Goal: Obtain resource: Download file/media

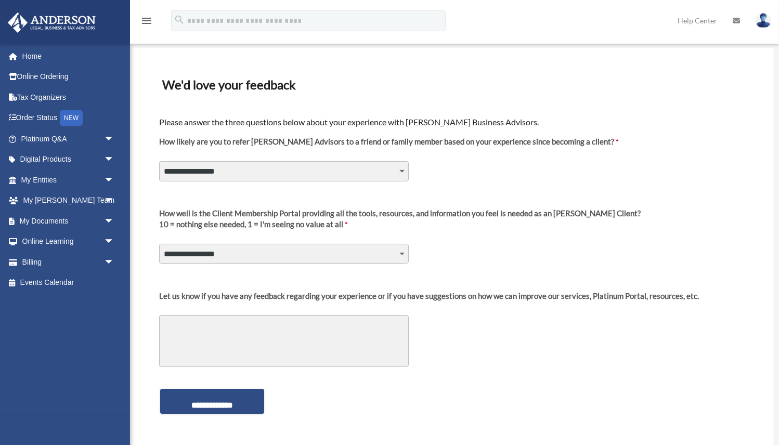
scroll to position [29, 0]
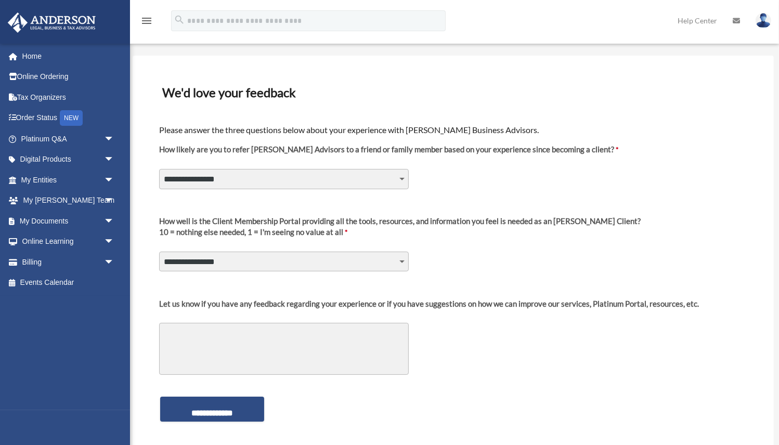
click at [400, 178] on select "**********" at bounding box center [284, 179] width 250 height 20
select select "********"
click at [290, 265] on select "**********" at bounding box center [284, 262] width 250 height 20
select select "********"
click at [216, 410] on input "**********" at bounding box center [212, 409] width 104 height 25
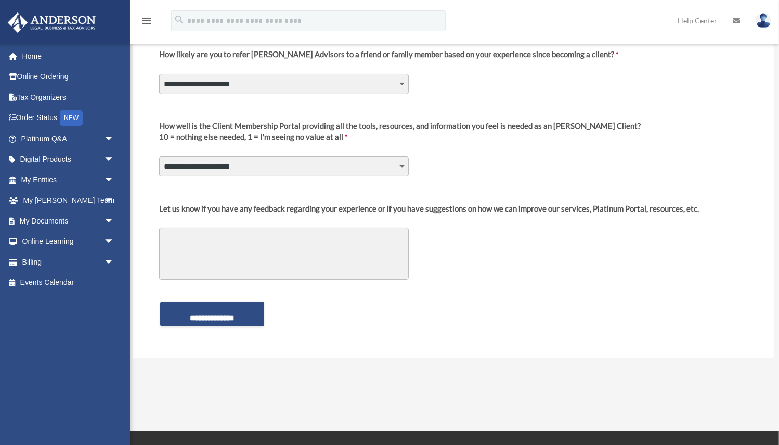
scroll to position [178, 0]
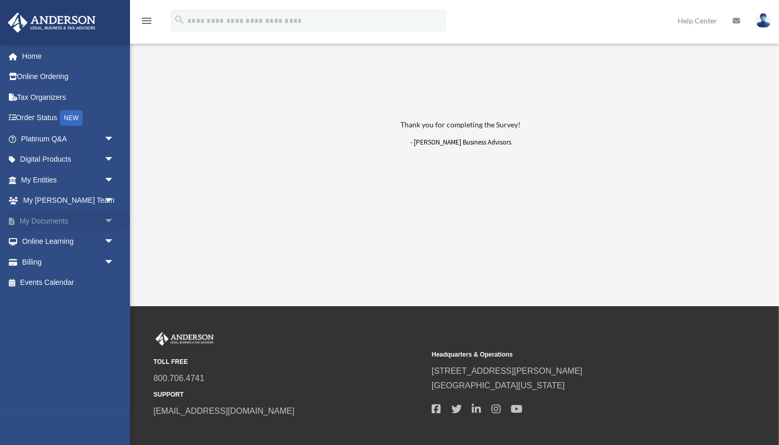
click at [41, 218] on link "My Documents arrow_drop_down" at bounding box center [68, 221] width 123 height 21
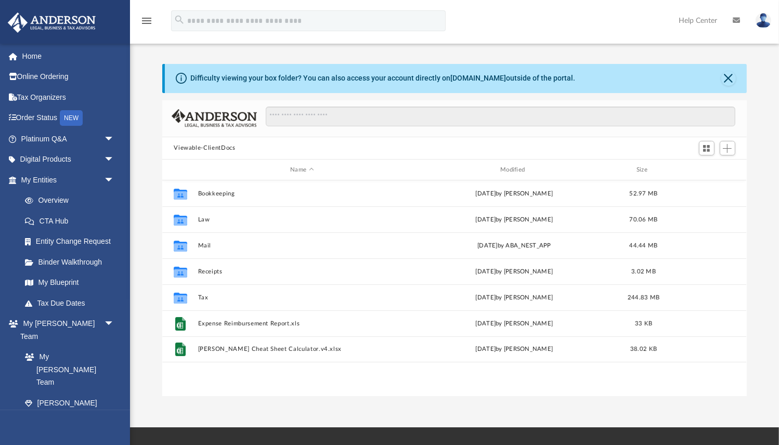
scroll to position [236, 584]
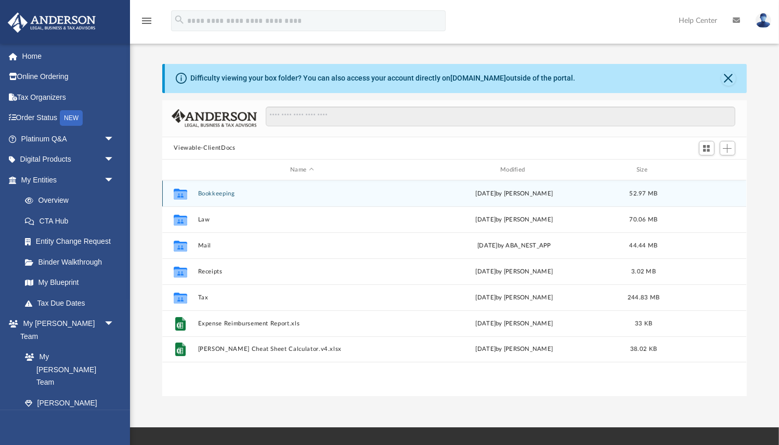
click at [211, 195] on button "Bookkeeping" at bounding box center [302, 193] width 208 height 7
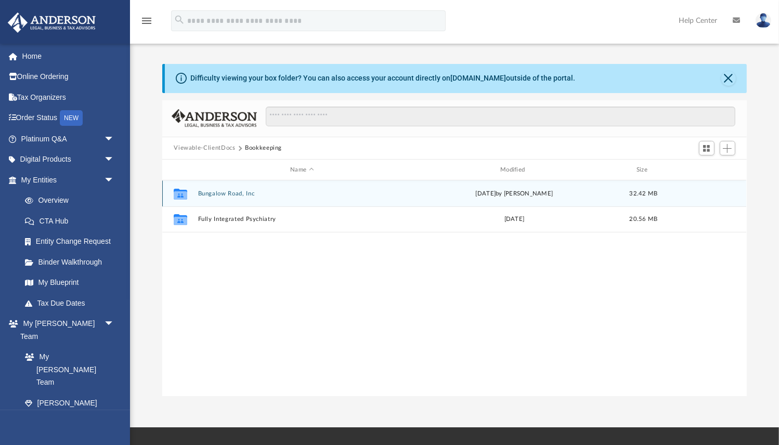
click at [222, 192] on button "Bungalow Road, Inc" at bounding box center [302, 193] width 208 height 7
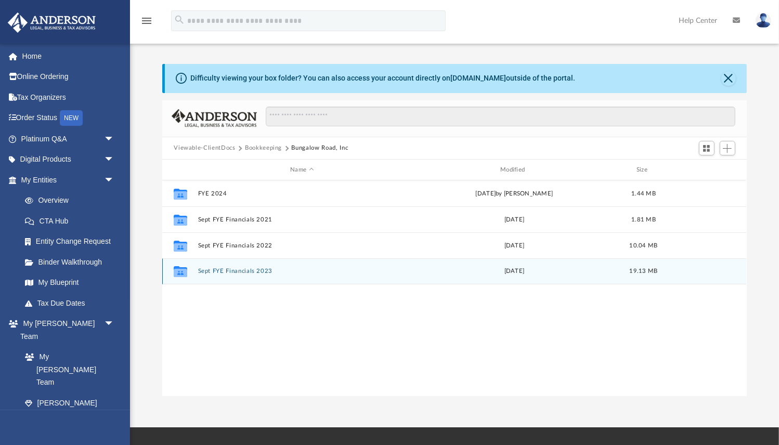
click at [220, 271] on button "Sept FYE Financials 2023" at bounding box center [302, 271] width 208 height 7
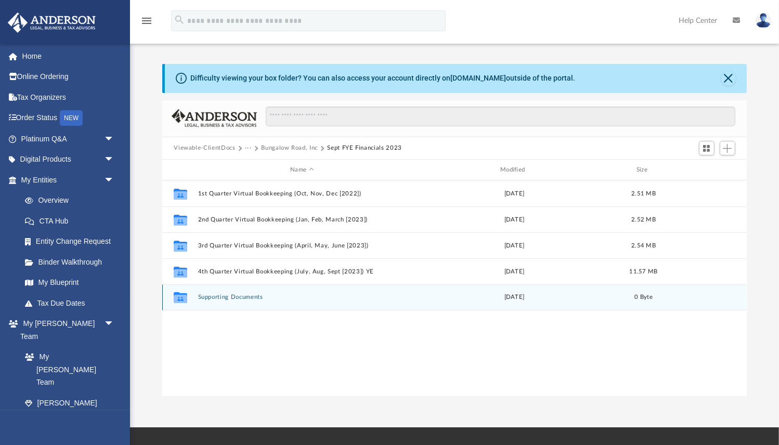
click at [229, 298] on button "Supporting Documents" at bounding box center [302, 297] width 208 height 7
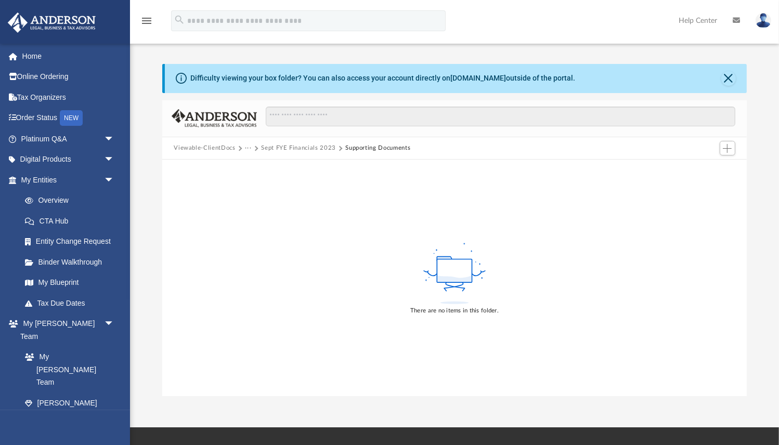
click at [249, 149] on button "···" at bounding box center [248, 148] width 7 height 9
click at [211, 148] on button "Viewable-ClientDocs" at bounding box center [204, 148] width 61 height 9
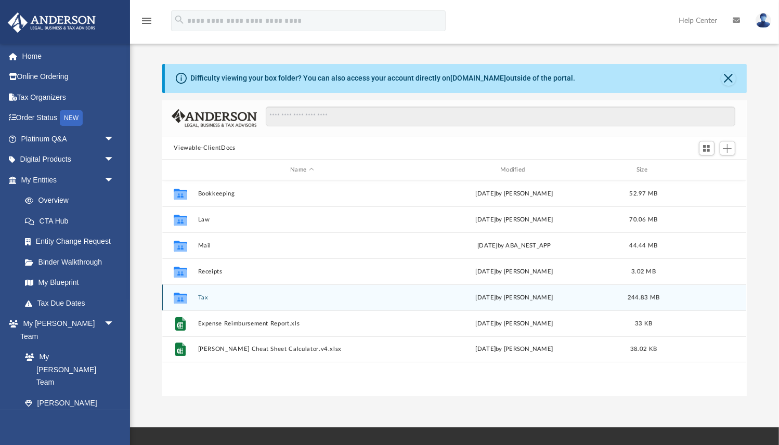
click at [200, 299] on button "Tax" at bounding box center [302, 297] width 208 height 7
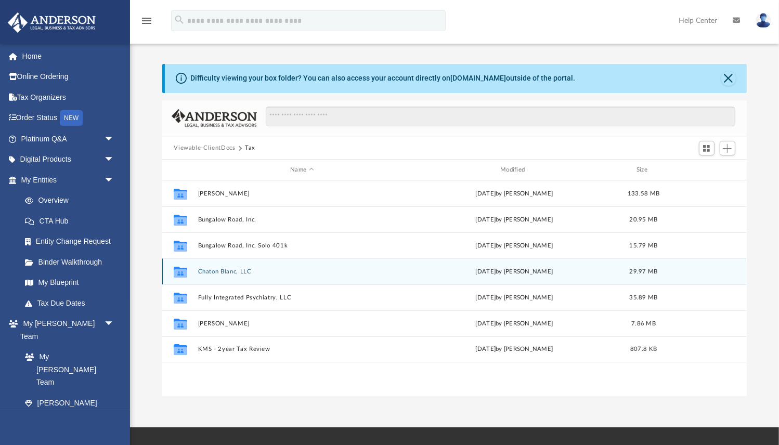
click at [220, 272] on button "Chaton Blanc, LLC" at bounding box center [302, 271] width 208 height 7
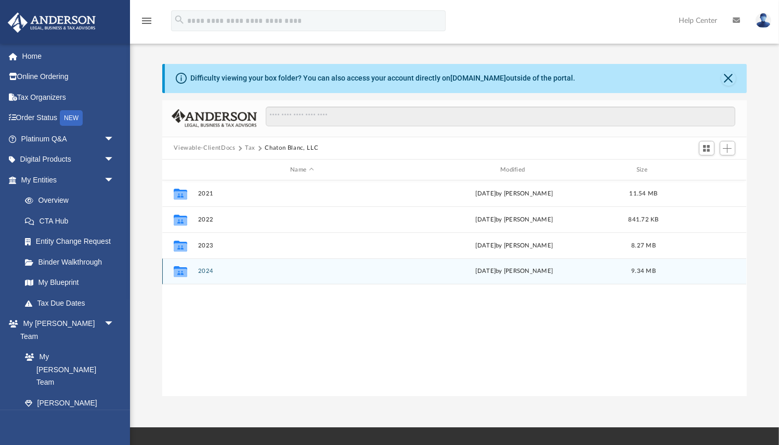
click at [207, 273] on button "2024" at bounding box center [302, 271] width 208 height 7
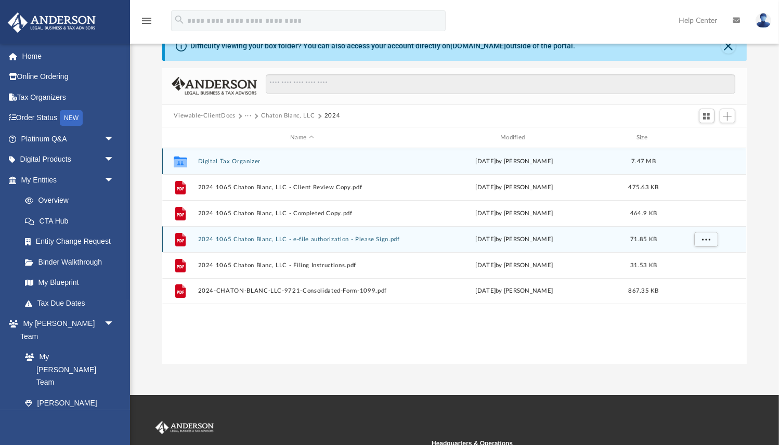
scroll to position [34, 0]
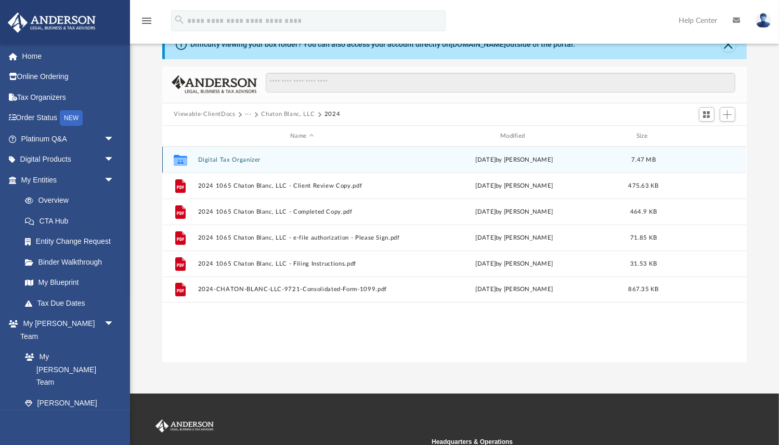
click at [231, 161] on button "Digital Tax Organizer" at bounding box center [302, 160] width 208 height 7
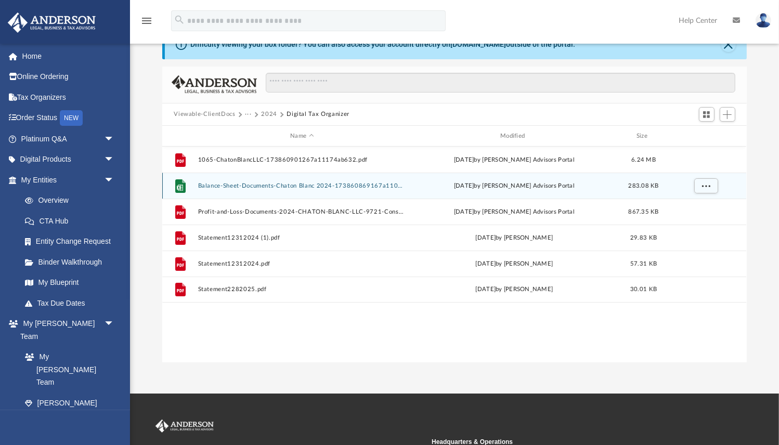
click at [234, 187] on button "Balance-Sheet-Documents-Chaton Blanc 2024-173860869167a1103311b35.xlsx" at bounding box center [302, 186] width 208 height 7
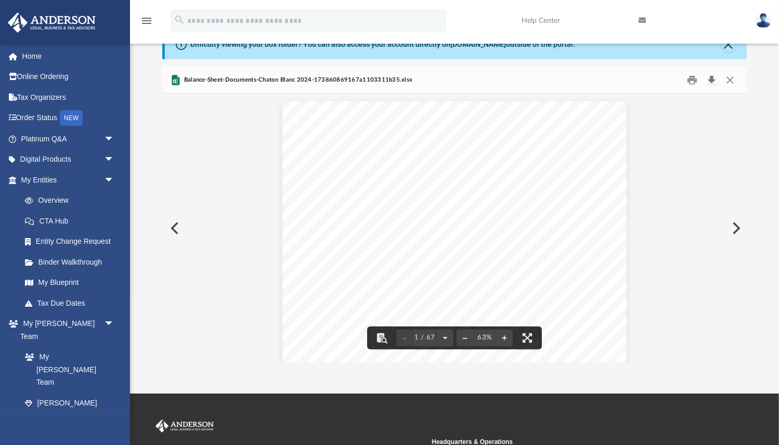
click at [712, 81] on button "Download" at bounding box center [711, 80] width 19 height 16
click at [174, 226] on button "Preview" at bounding box center [173, 228] width 23 height 29
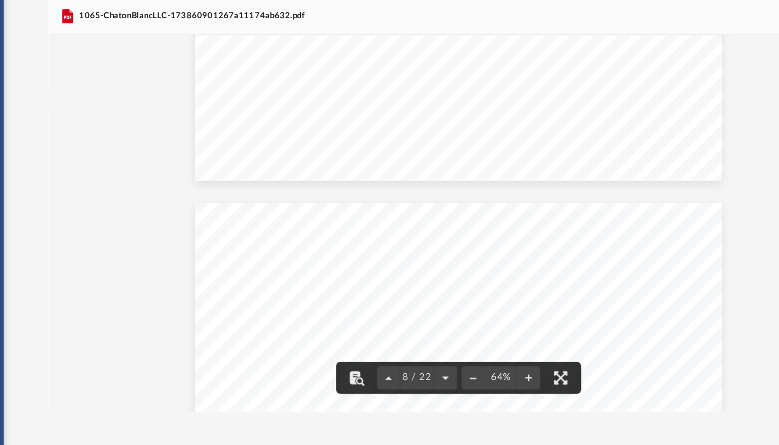
scroll to position [1858, 0]
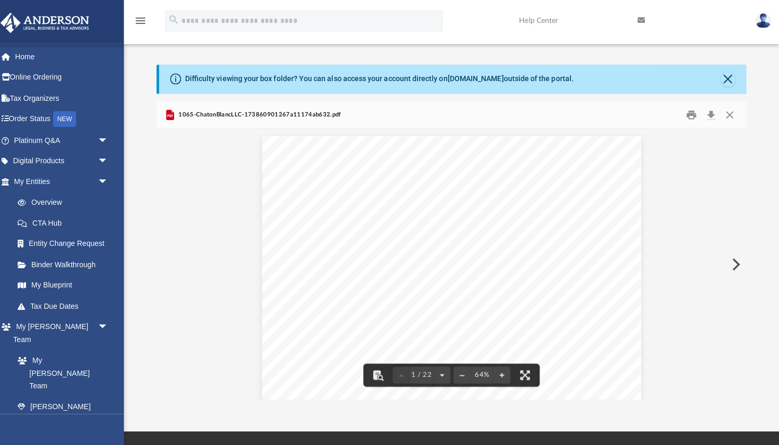
scroll to position [0, 0]
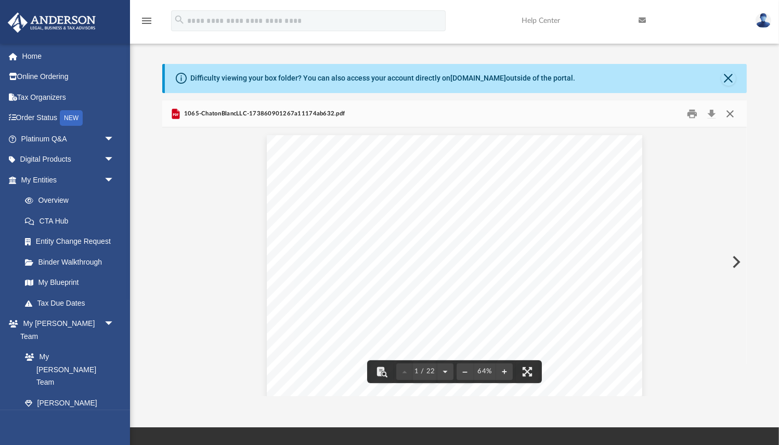
click at [732, 113] on button "Close" at bounding box center [730, 114] width 19 height 16
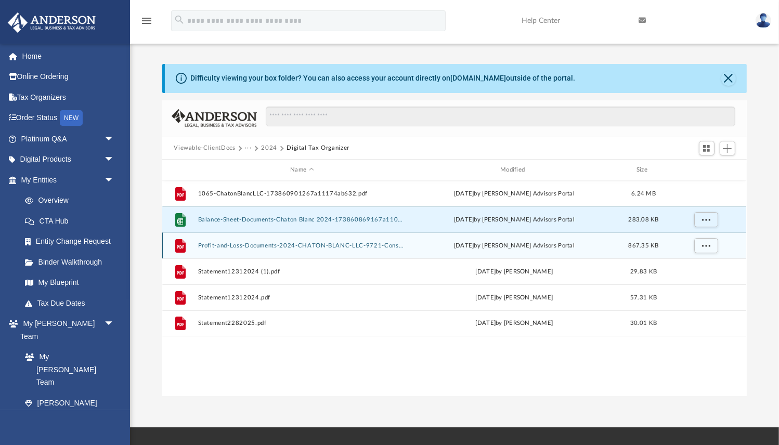
click at [357, 247] on button "Profit-and-Loss-Documents-2024-CHATON-BLANC-LLC-9721-Consolidated-Form-1099-173…" at bounding box center [302, 245] width 208 height 7
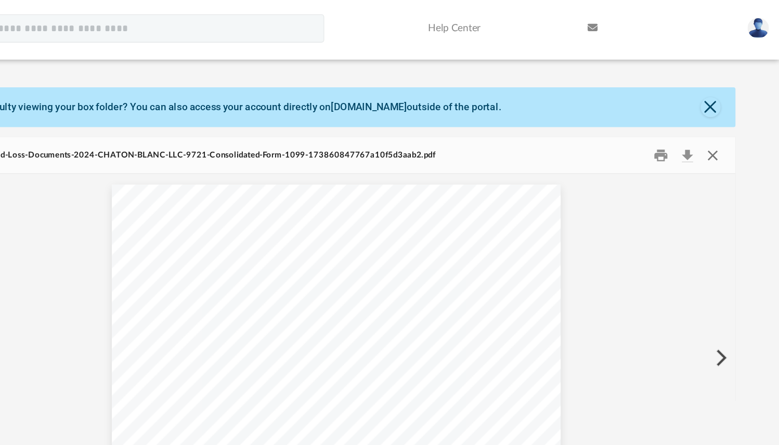
click at [729, 116] on button "Close" at bounding box center [730, 114] width 19 height 16
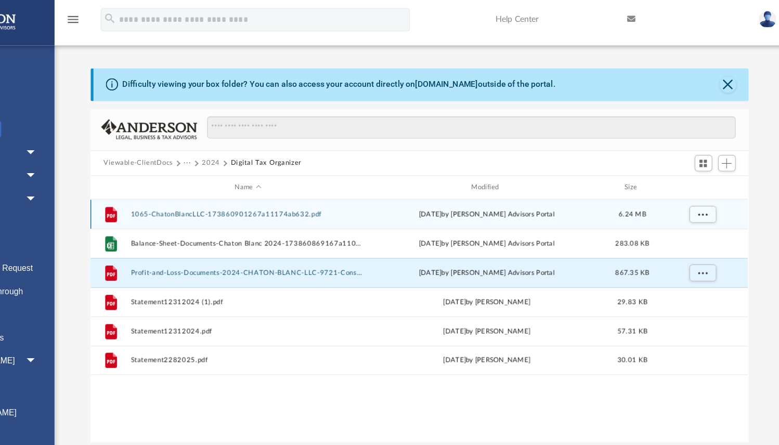
click at [312, 193] on button "1065-ChatonBlancLLC-173860901267a11174ab632.pdf" at bounding box center [302, 193] width 208 height 7
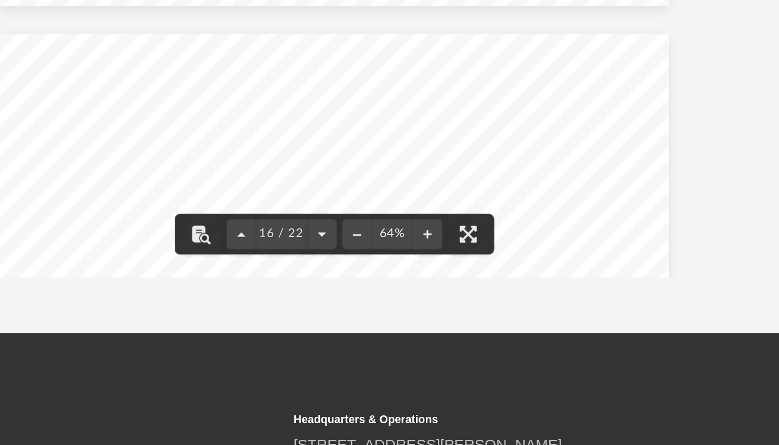
scroll to position [4194, 0]
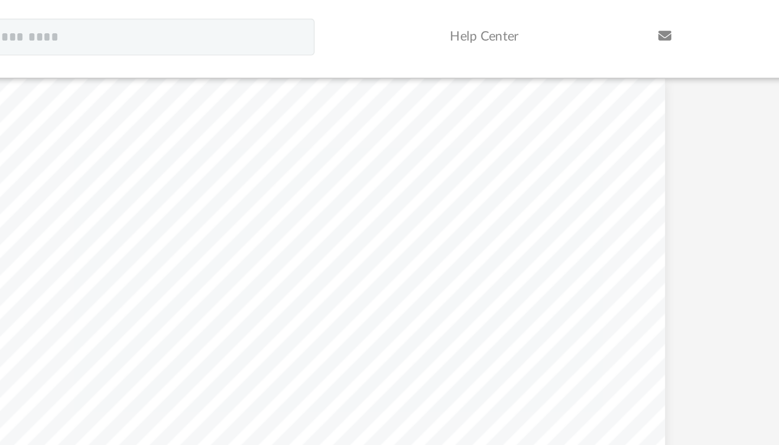
scroll to position [0, 0]
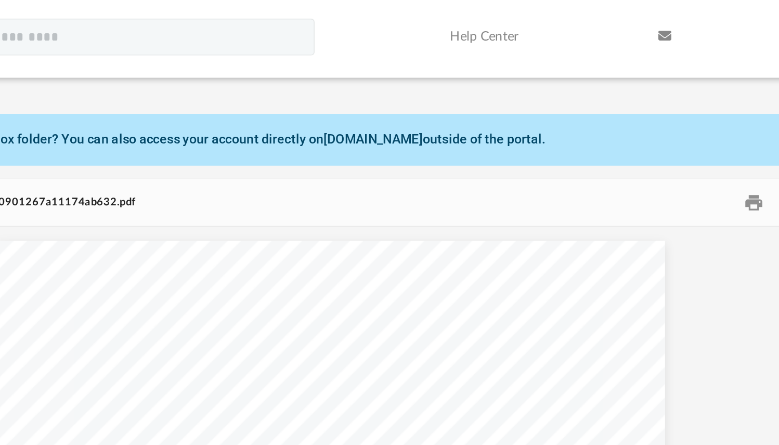
click at [540, 23] on link "Help Center" at bounding box center [572, 20] width 117 height 41
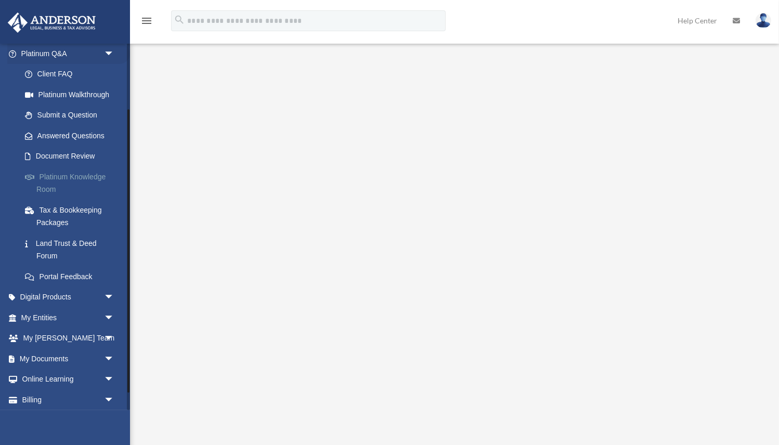
scroll to position [108, 0]
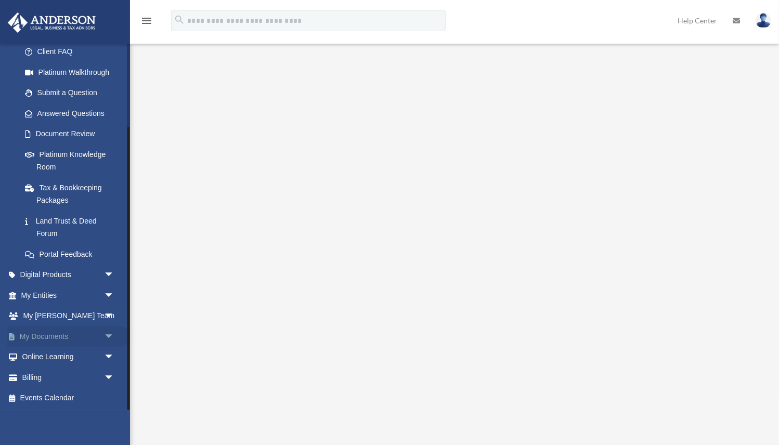
click at [63, 338] on link "My Documents arrow_drop_down" at bounding box center [68, 336] width 123 height 21
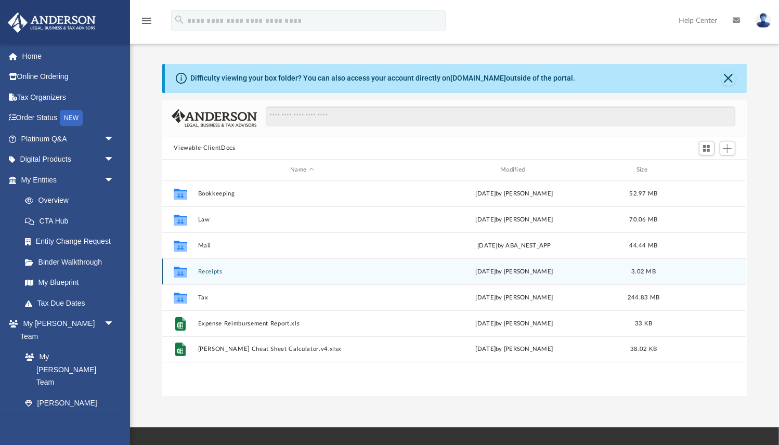
scroll to position [236, 584]
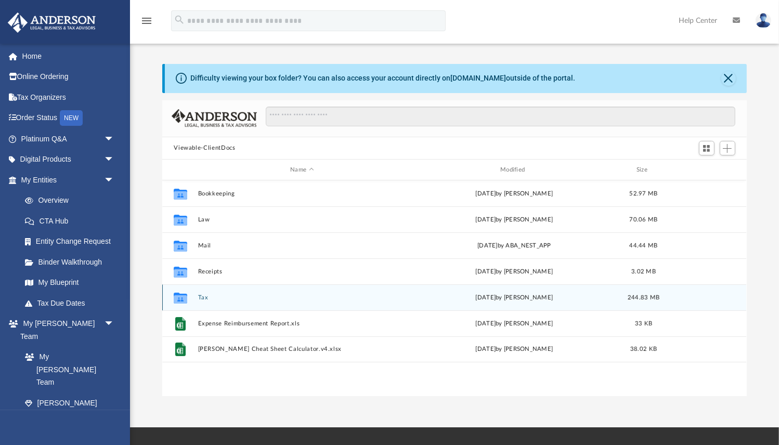
click at [205, 297] on button "Tax" at bounding box center [302, 297] width 208 height 7
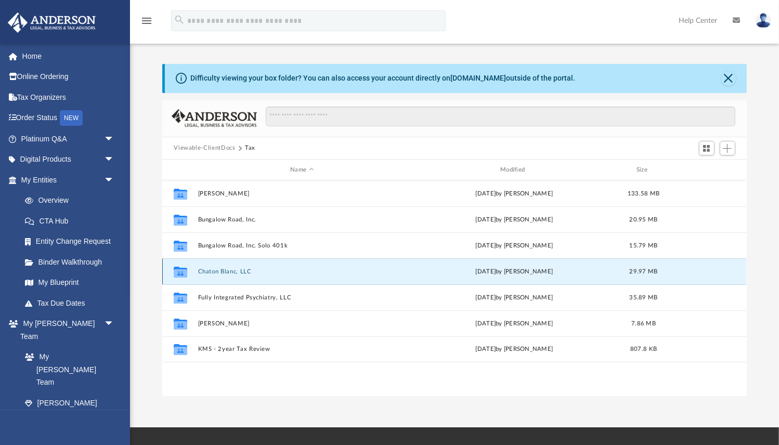
click at [217, 272] on button "Chaton Blanc, LLC" at bounding box center [302, 271] width 208 height 7
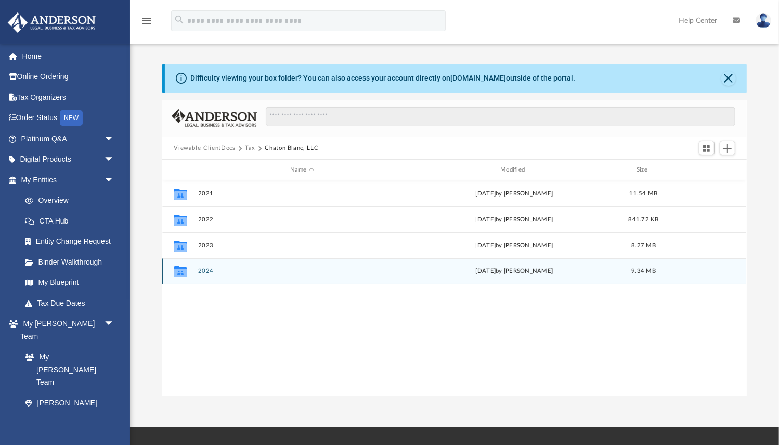
click at [210, 271] on button "2024" at bounding box center [302, 271] width 208 height 7
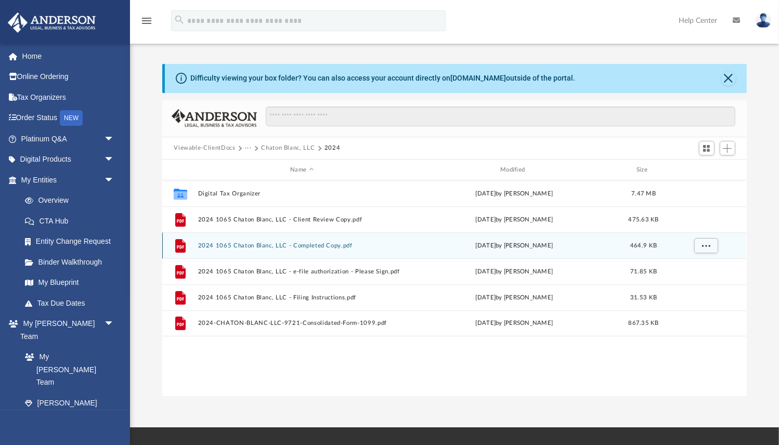
click at [233, 244] on button "2024 1065 Chaton Blanc, LLC - Completed Copy.pdf" at bounding box center [302, 245] width 208 height 7
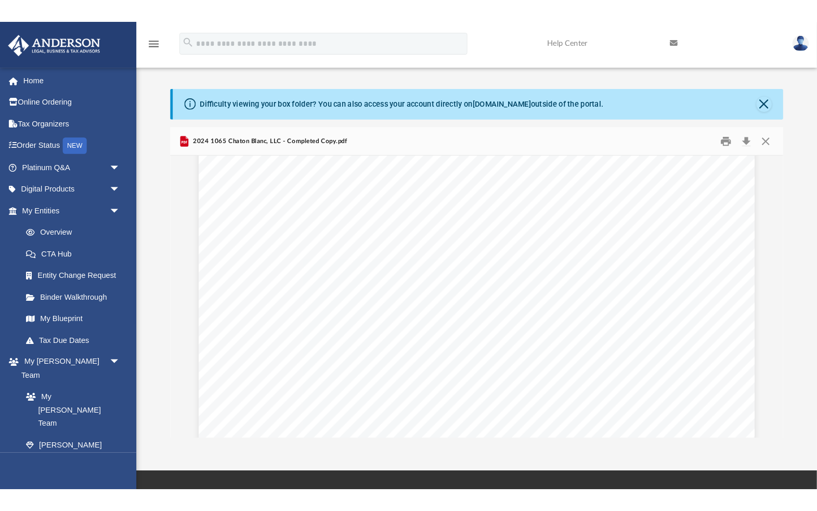
scroll to position [27440, 0]
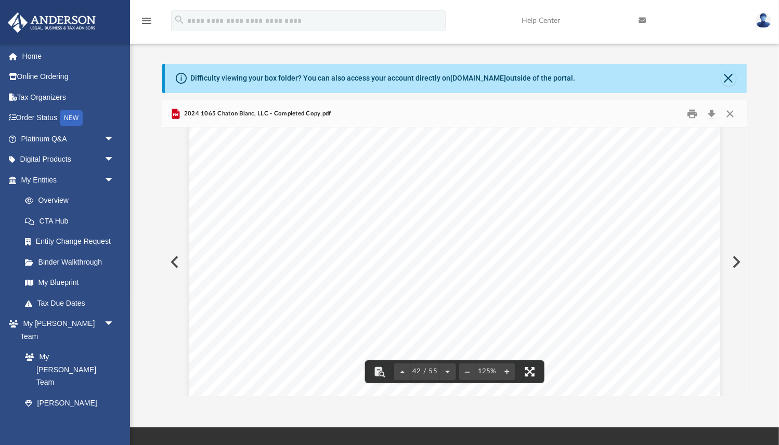
click at [531, 372] on button "File preview" at bounding box center [529, 371] width 23 height 23
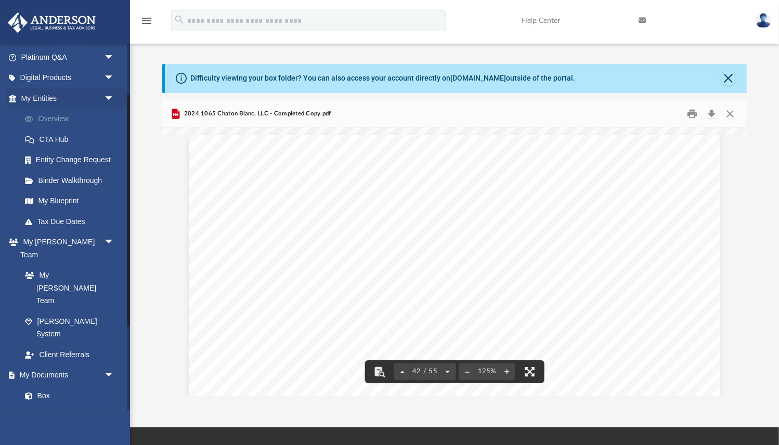
scroll to position [84, 0]
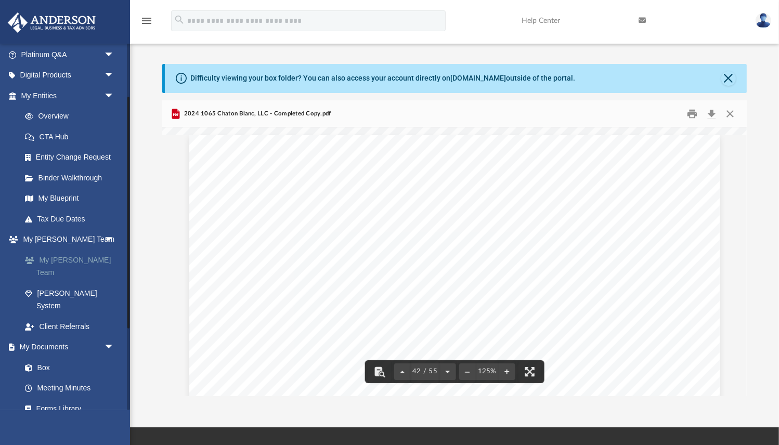
click at [67, 257] on link "My [PERSON_NAME] Team" at bounding box center [72, 266] width 115 height 33
